Goal: Transaction & Acquisition: Book appointment/travel/reservation

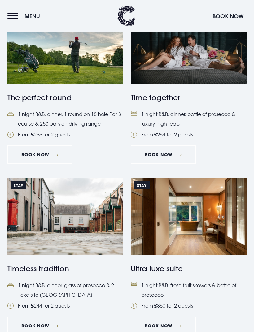
scroll to position [552, 0]
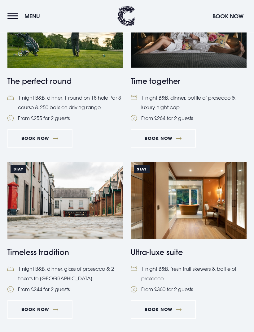
click at [202, 211] on img at bounding box center [189, 200] width 116 height 77
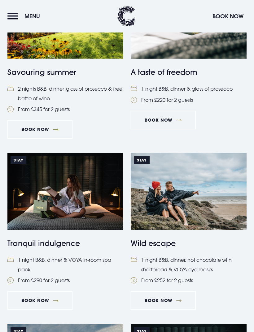
scroll to position [218, 0]
click at [94, 213] on img at bounding box center [65, 191] width 116 height 77
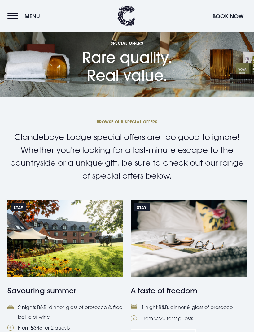
scroll to position [0, 0]
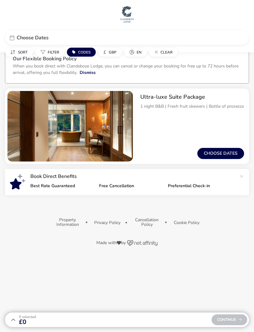
click at [102, 138] on img "1 / 1" at bounding box center [69, 126] width 125 height 71
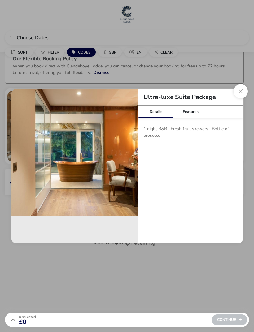
click at [189, 110] on div "Features" at bounding box center [190, 111] width 35 height 12
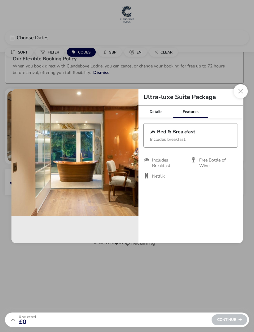
click at [238, 89] on button "Close modal" at bounding box center [240, 91] width 14 height 14
